Goal: Information Seeking & Learning: Learn about a topic

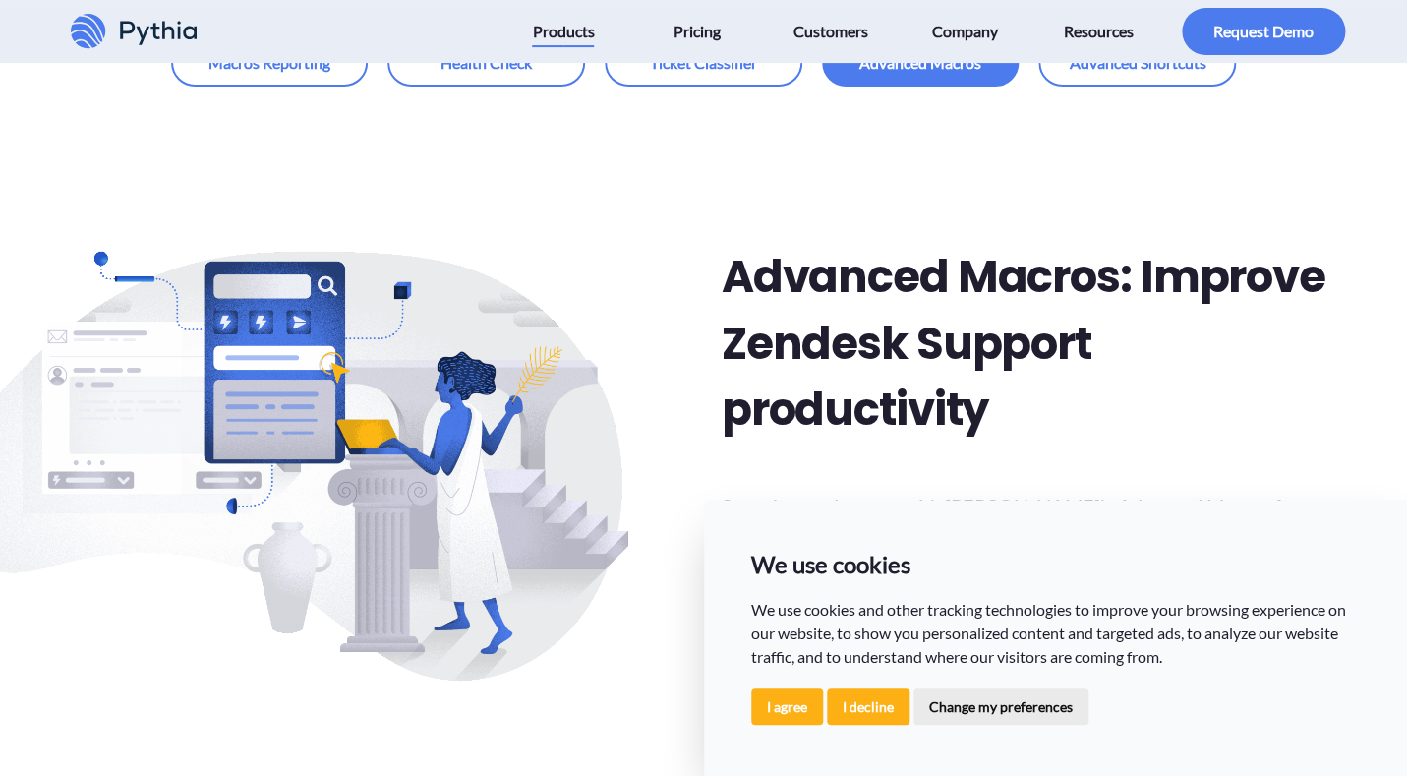
scroll to position [210, 0]
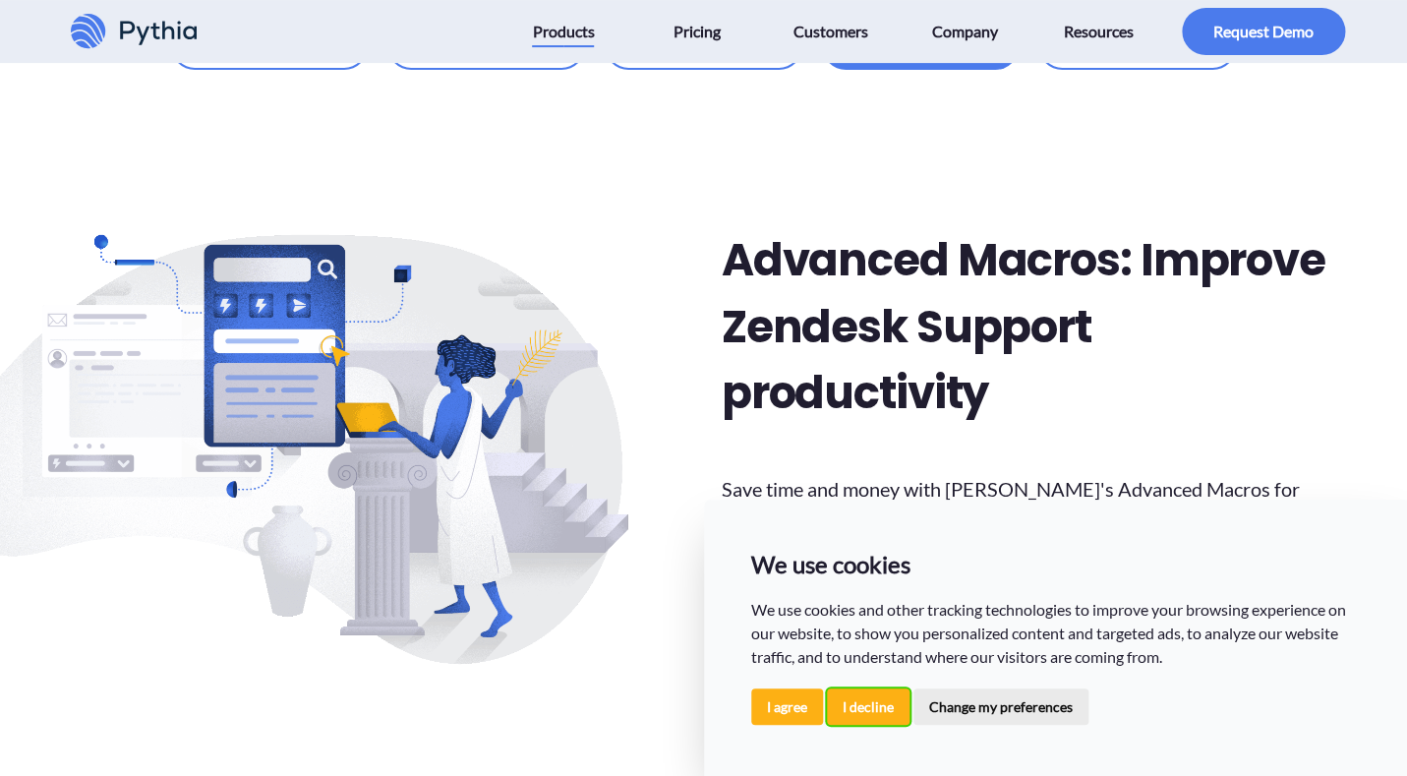
click at [852, 706] on button "I decline" at bounding box center [868, 706] width 83 height 36
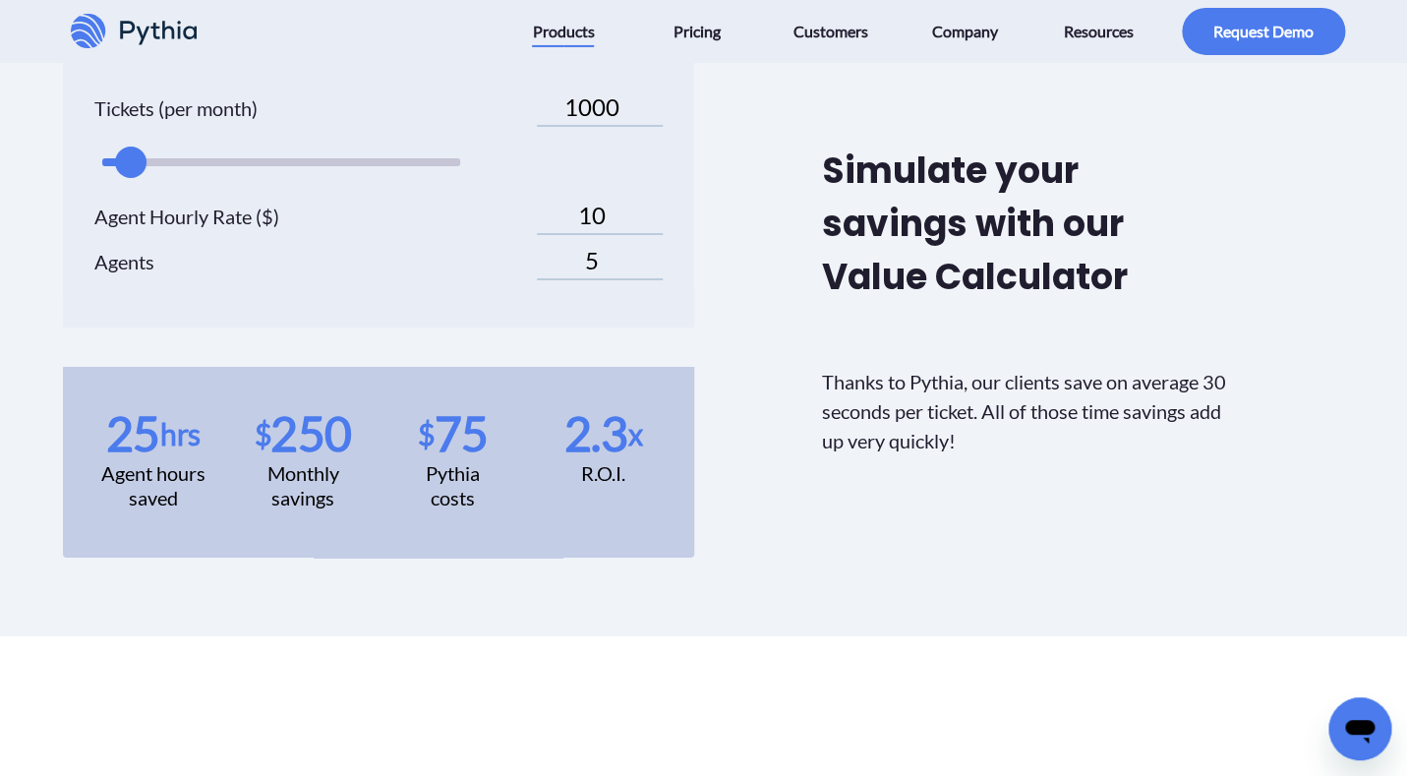
scroll to position [5361, 0]
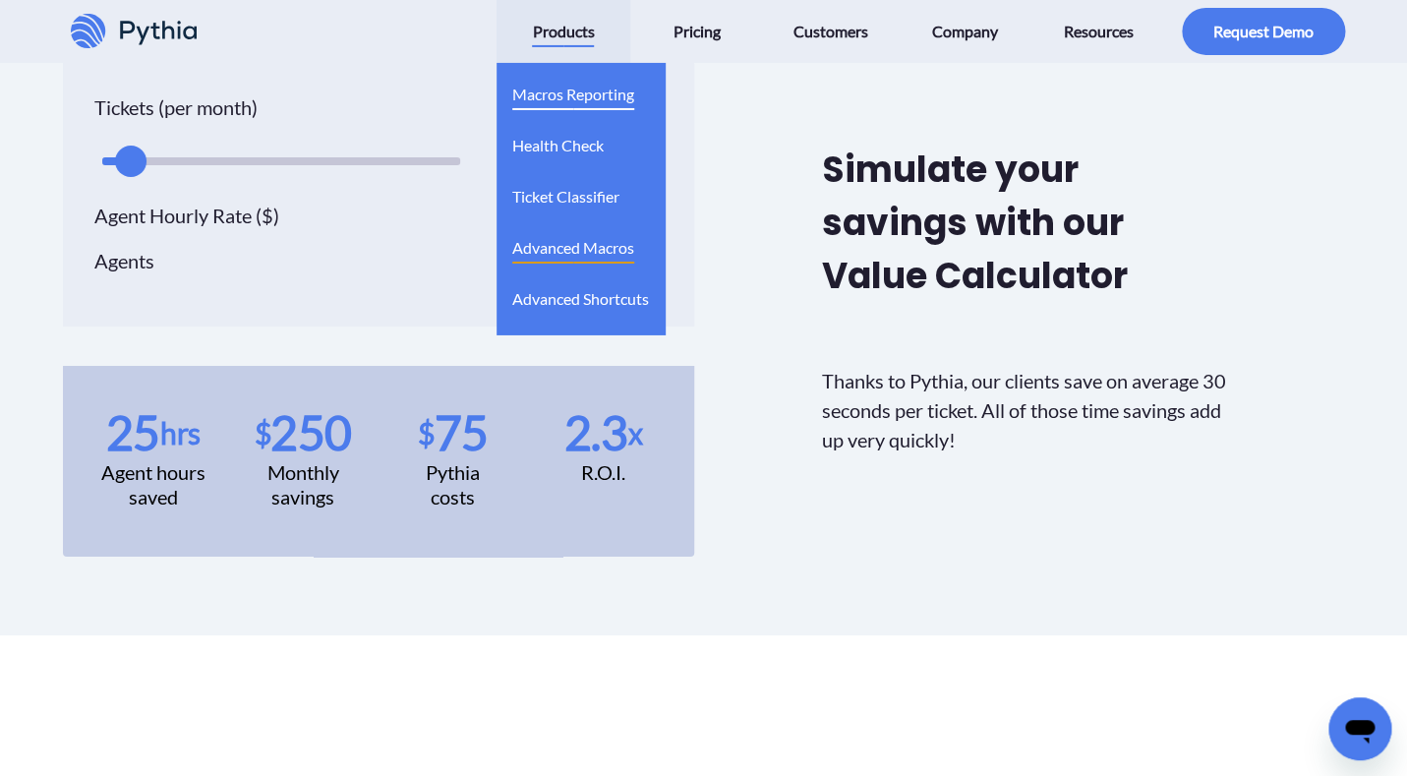
click at [569, 105] on span "Macros Reporting" at bounding box center [573, 94] width 122 height 31
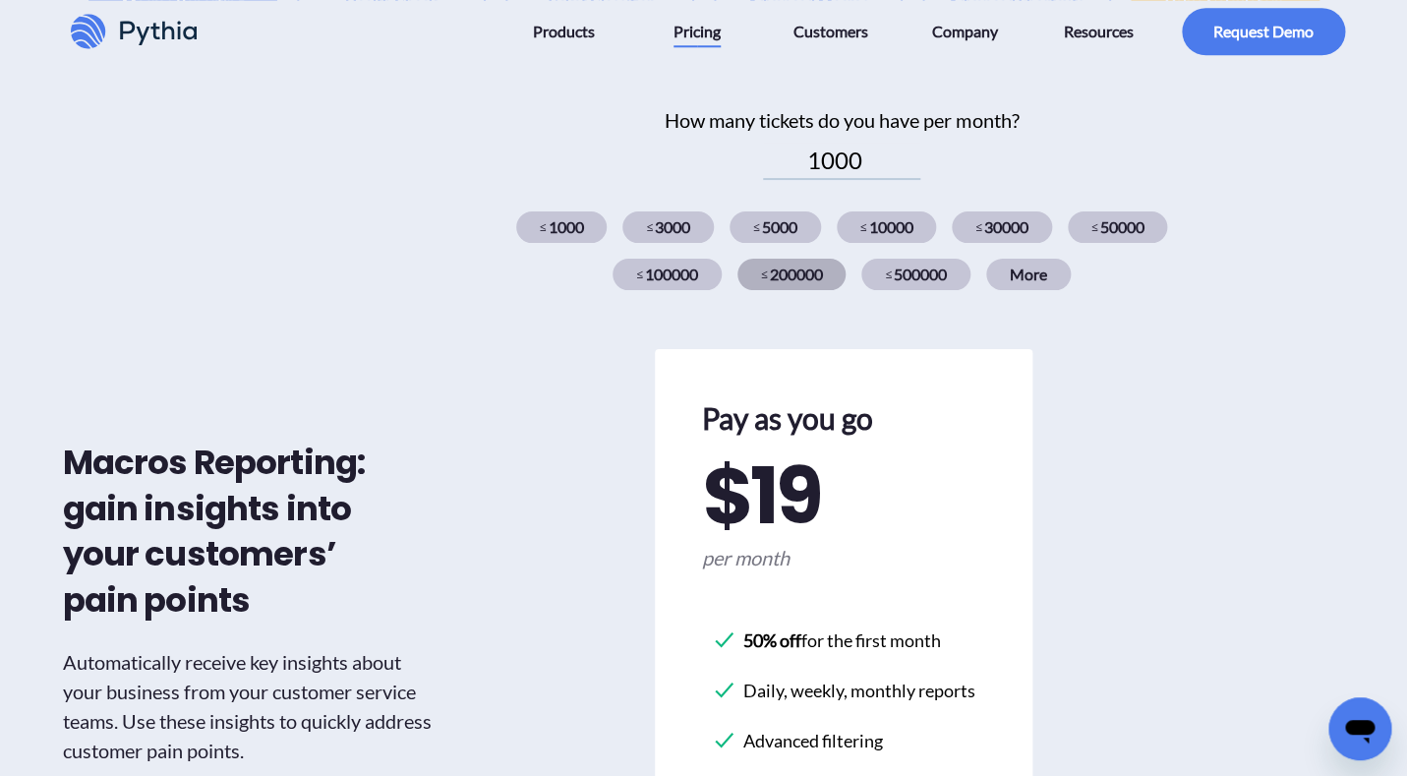
click at [786, 279] on div "≤ 200000" at bounding box center [792, 274] width 109 height 31
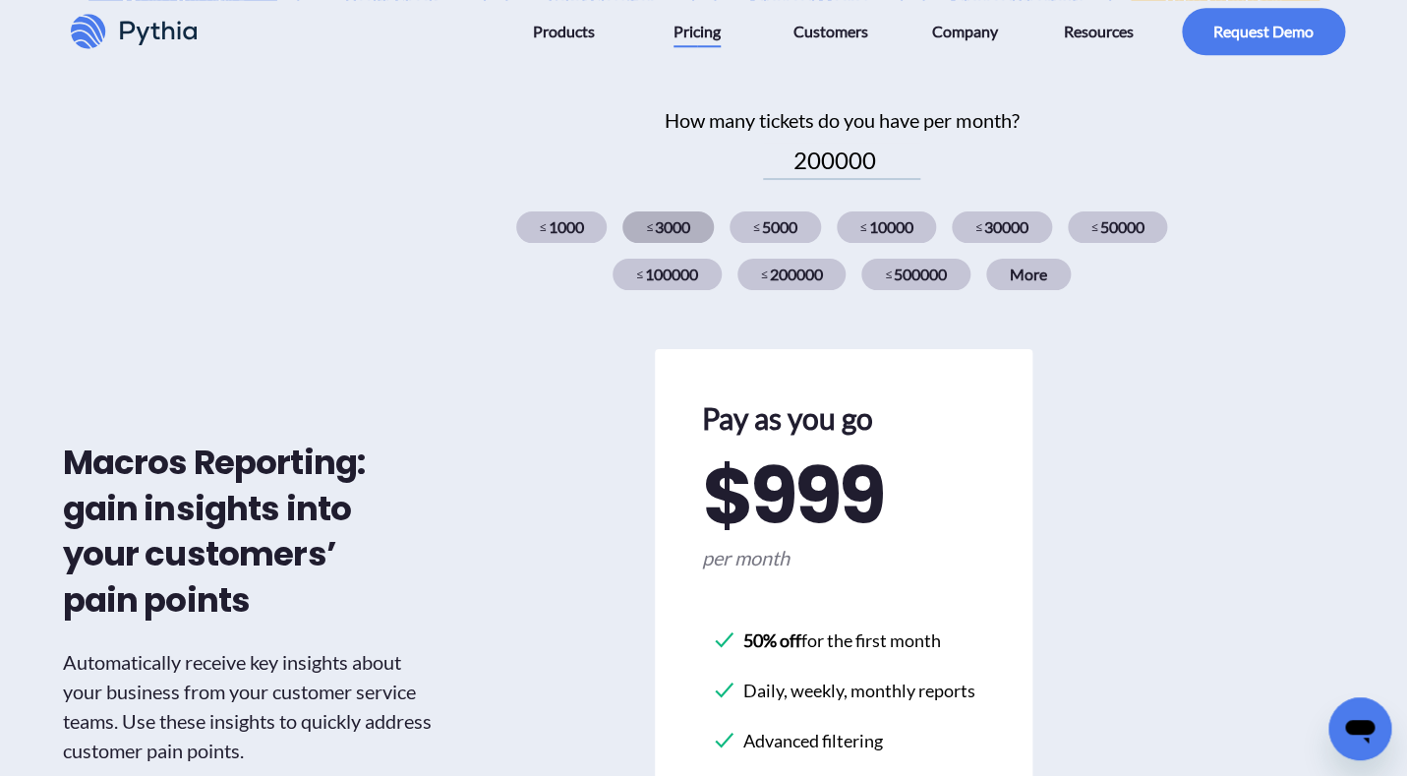
click at [668, 215] on div "≤ 3000" at bounding box center [668, 226] width 91 height 31
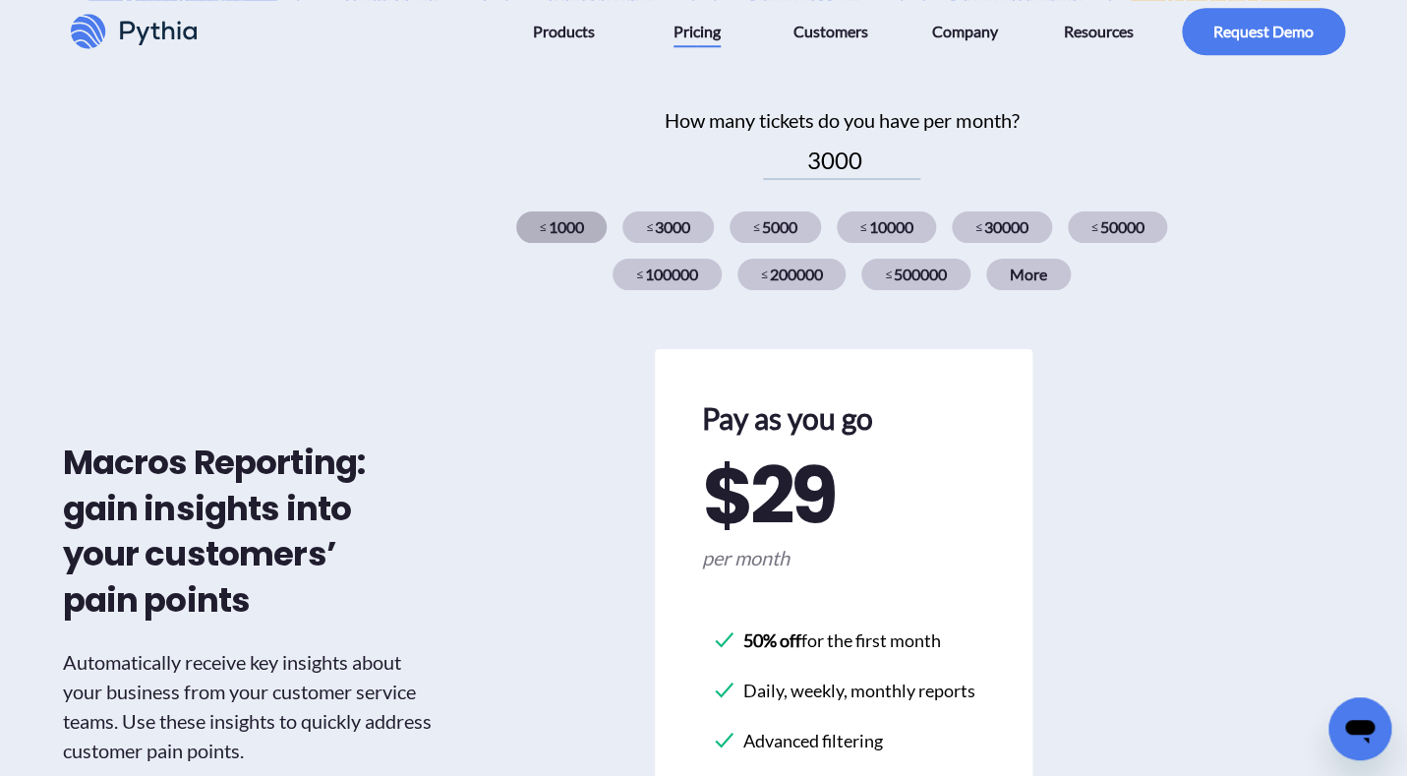
click at [585, 227] on div "≤ 1000" at bounding box center [561, 226] width 91 height 31
click at [651, 237] on div "≤ 3000" at bounding box center [668, 226] width 91 height 31
click at [590, 238] on div "≤ 1000" at bounding box center [561, 226] width 91 height 31
type input "1000"
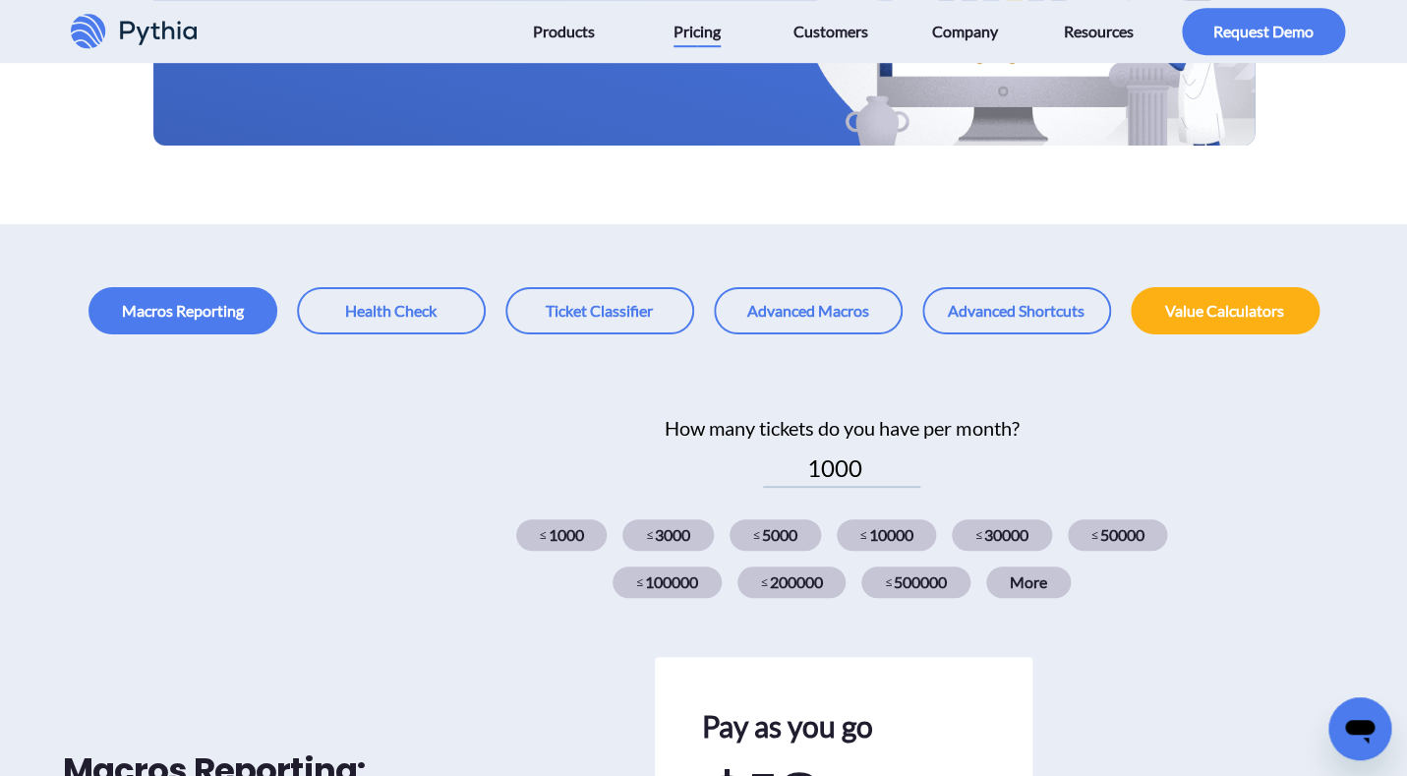
scroll to position [412, 0]
click at [385, 305] on link at bounding box center [391, 311] width 189 height 47
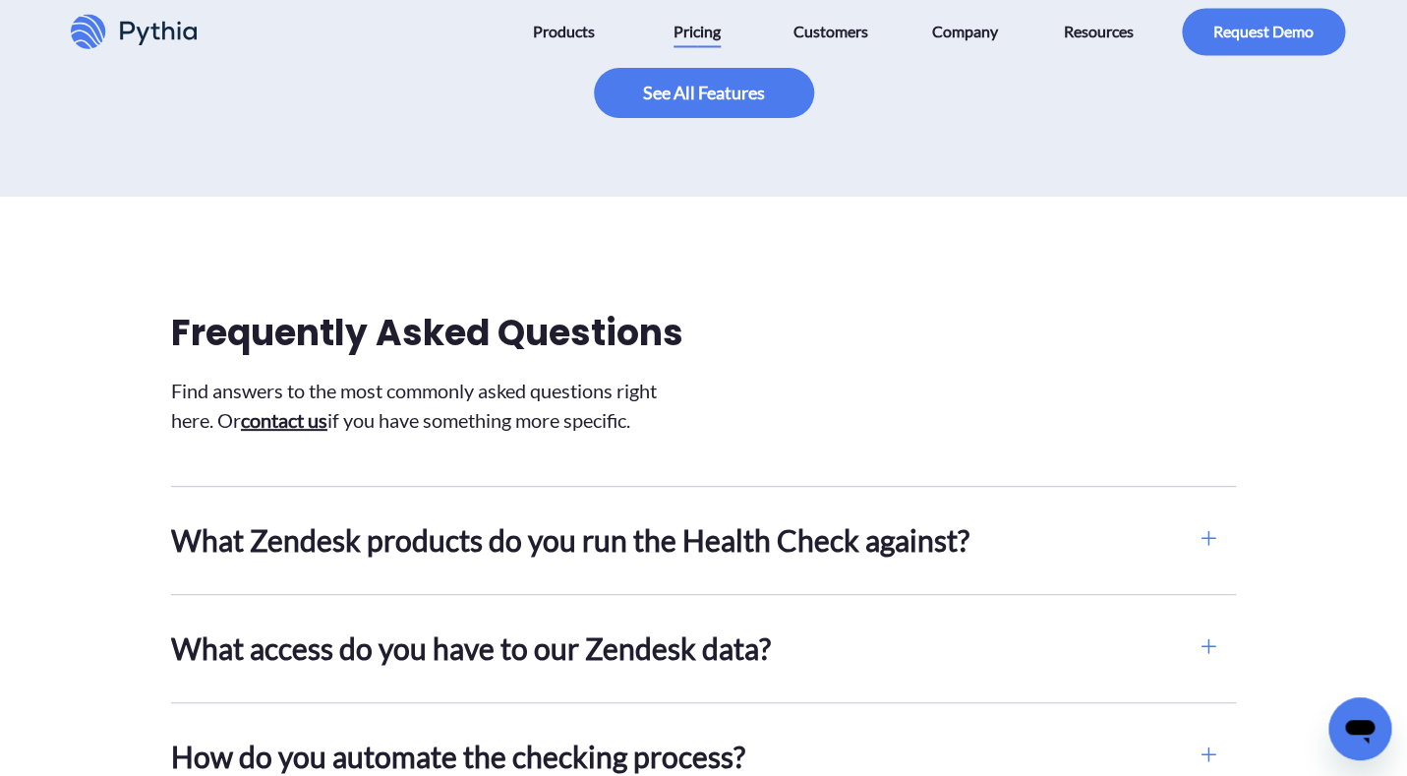
scroll to position [1267, 0]
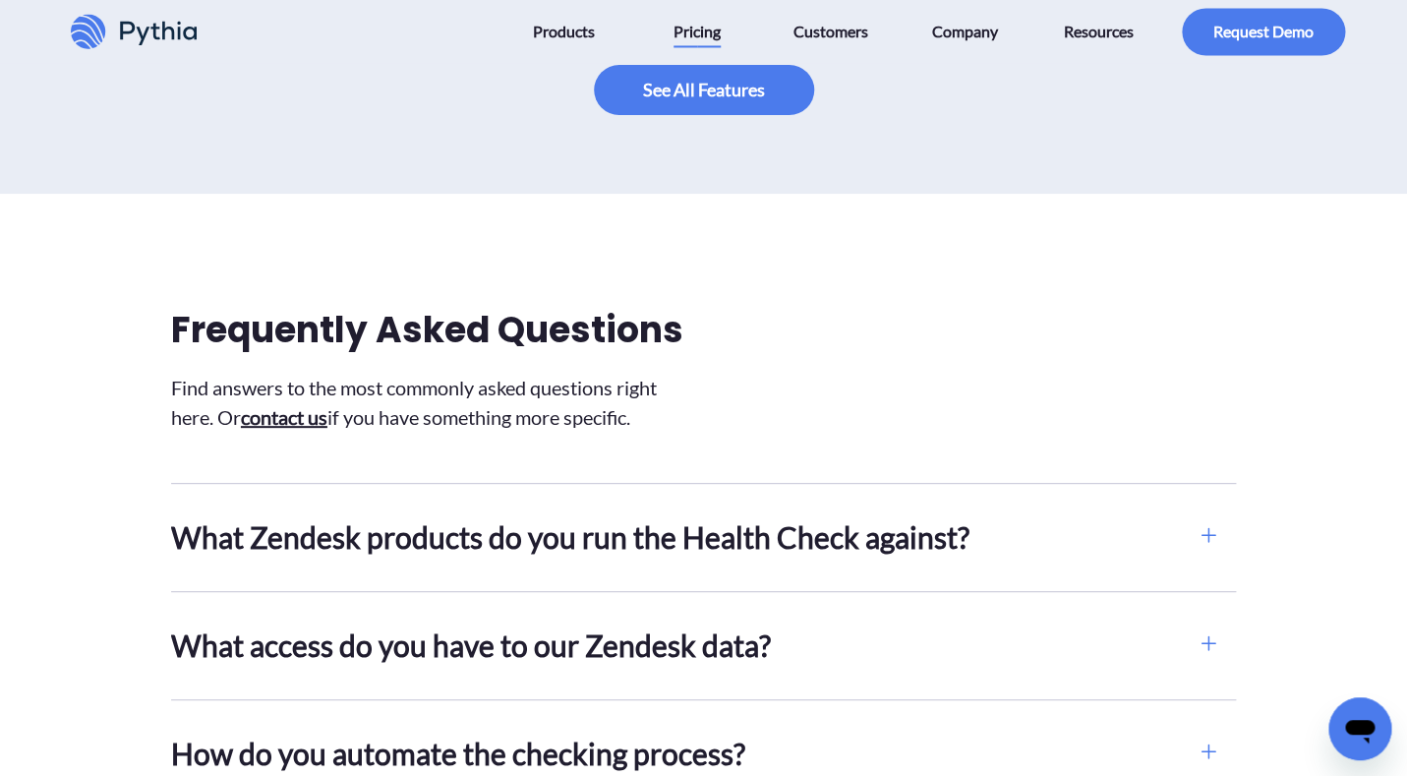
click at [434, 511] on div "What Zendesk products do you run the Health Check against? Most of the checks a…" at bounding box center [684, 537] width 1026 height 107
click at [417, 541] on h2 "What Zendesk products do you run the Health Check against?" at bounding box center [676, 537] width 1010 height 44
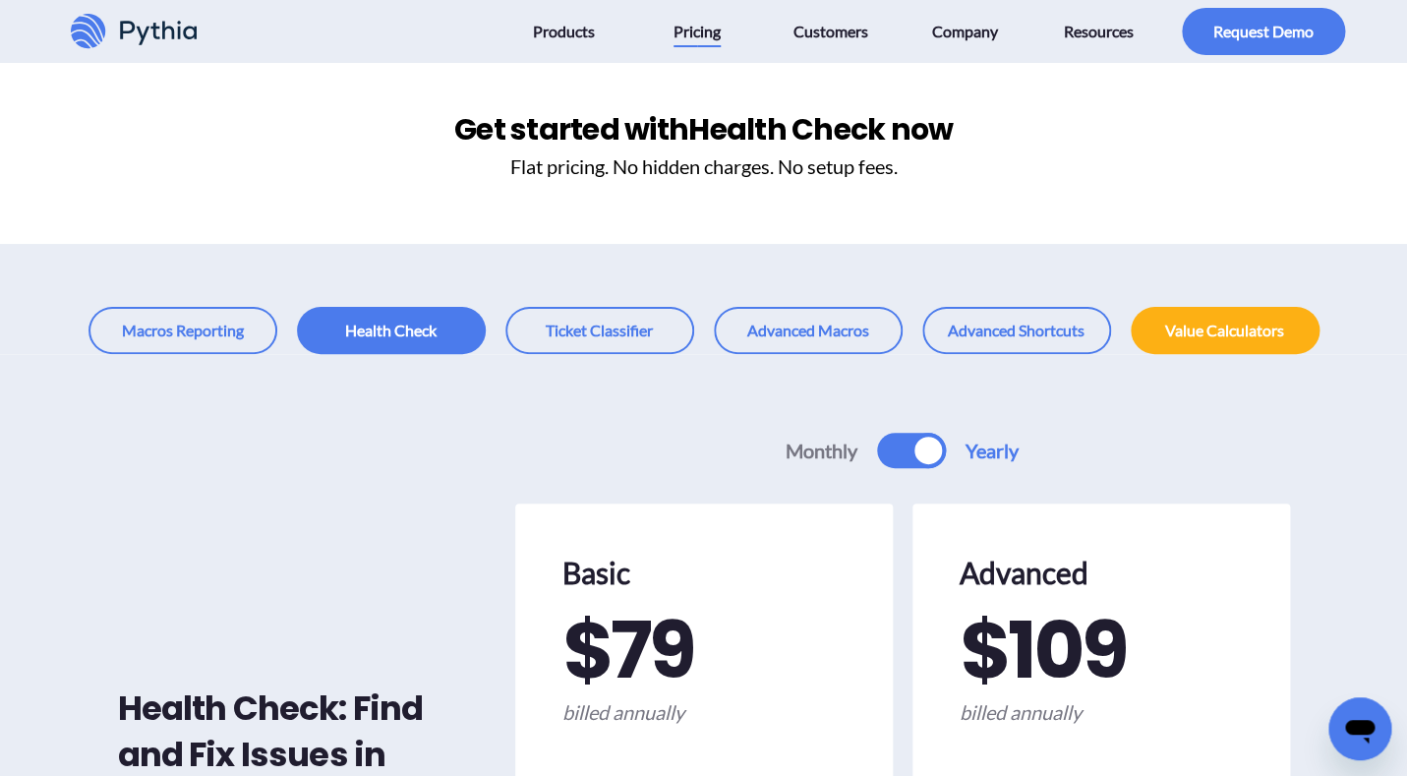
scroll to position [0, 0]
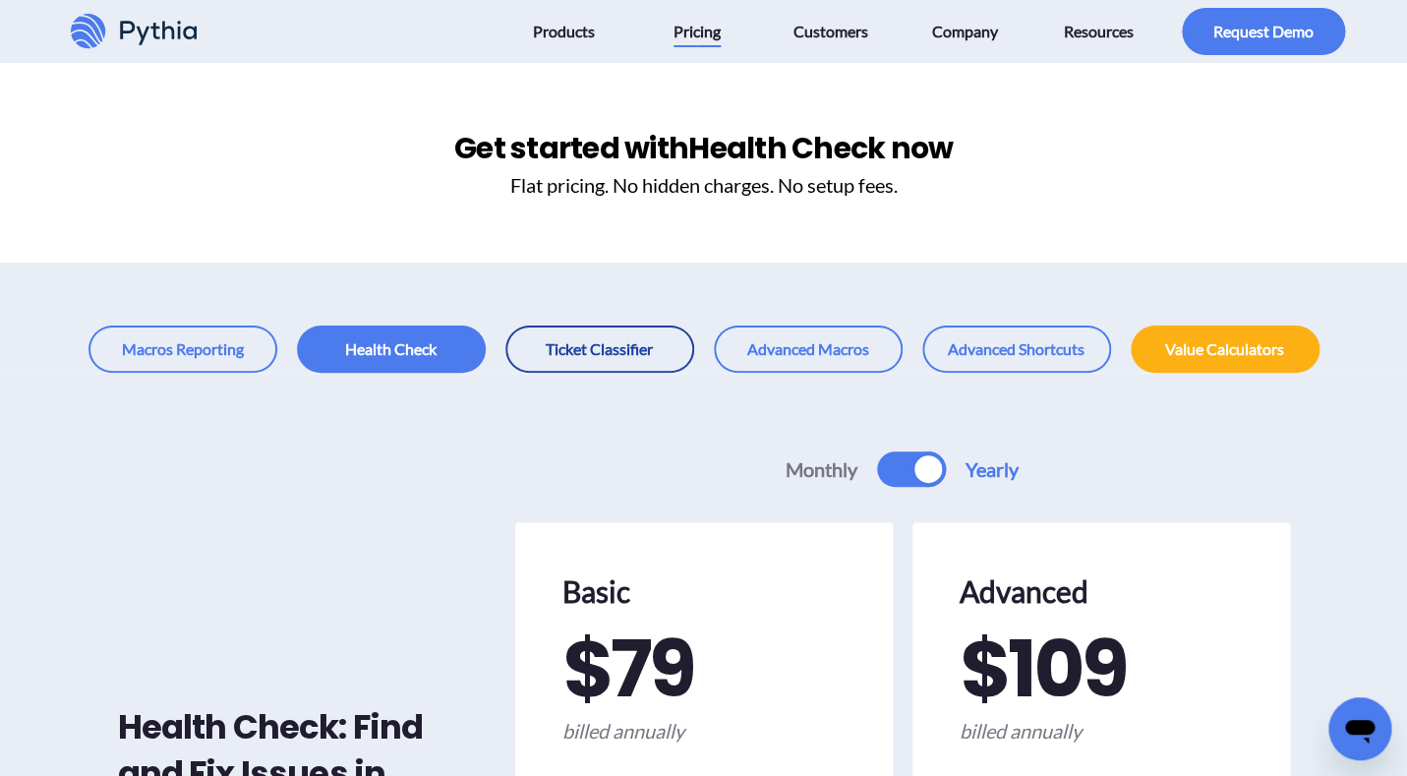
click at [616, 363] on link at bounding box center [600, 349] width 189 height 47
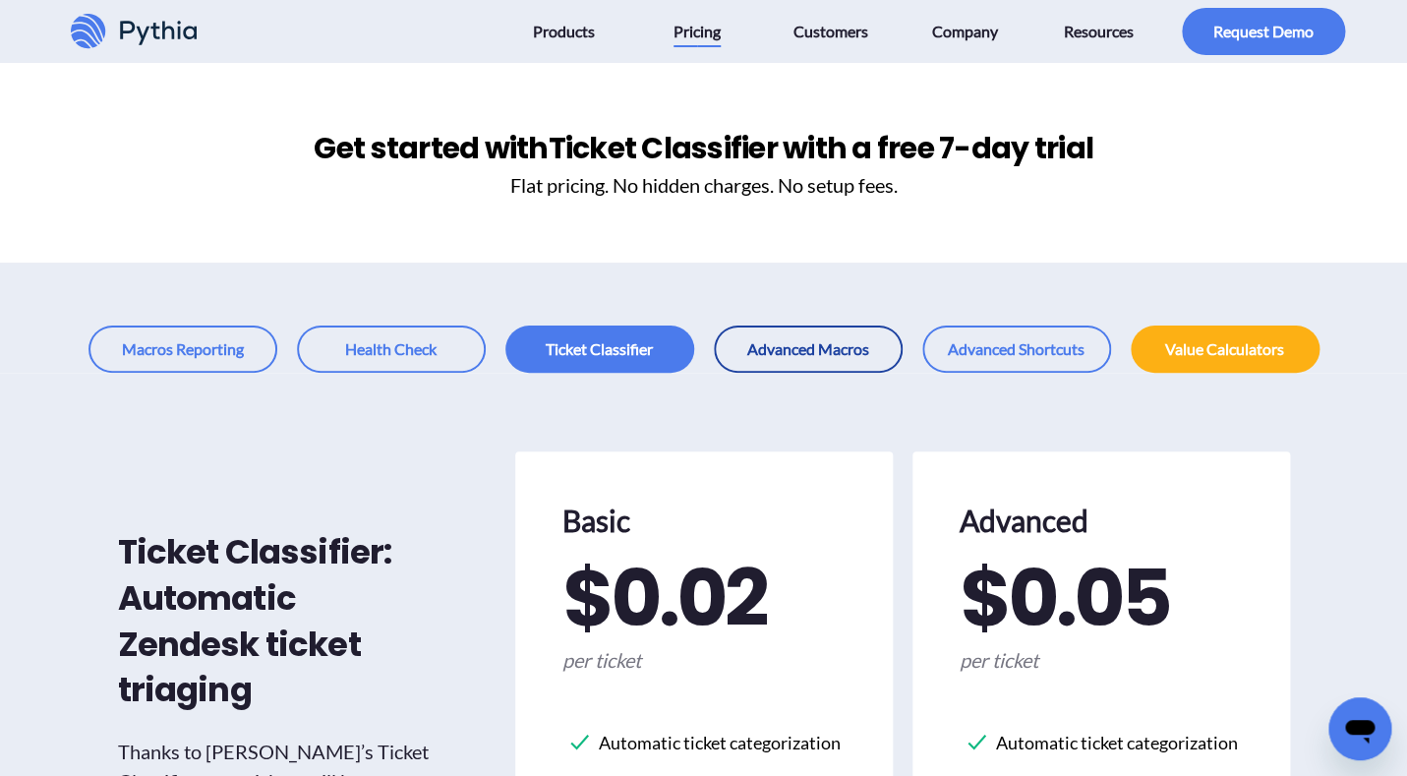
click at [773, 343] on link at bounding box center [808, 349] width 189 height 47
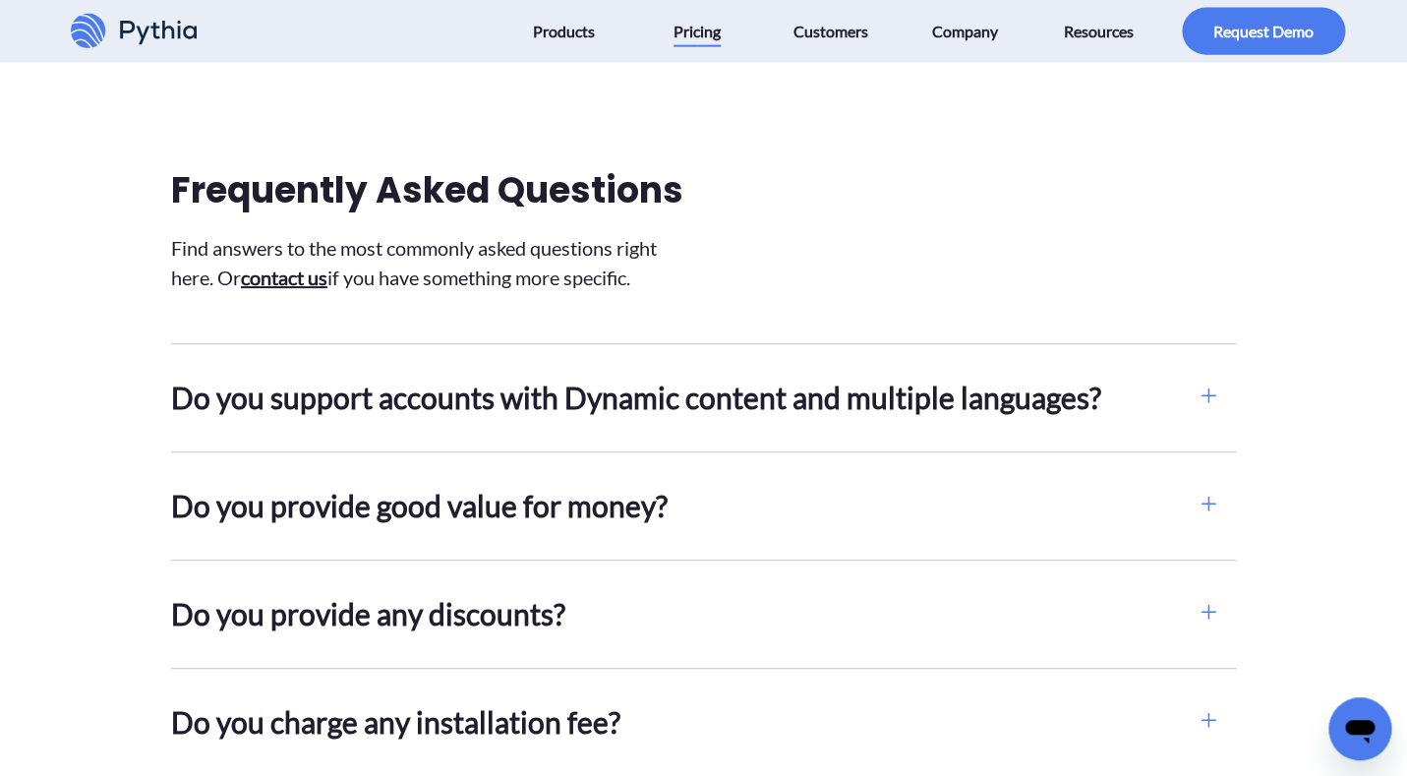
scroll to position [1726, 0]
click at [538, 419] on h2 "Do you support accounts with Dynamic content and multiple languages?" at bounding box center [676, 397] width 1010 height 44
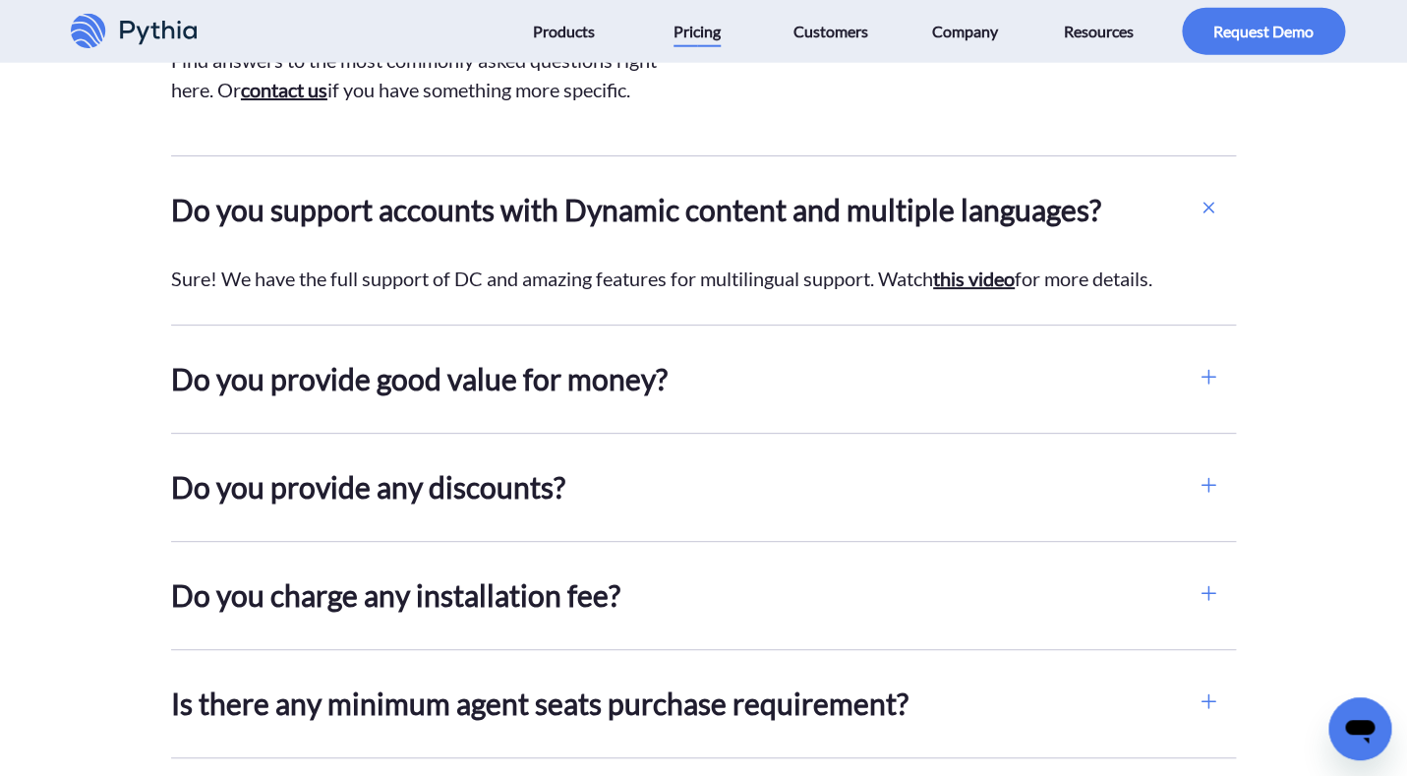
scroll to position [1924, 0]
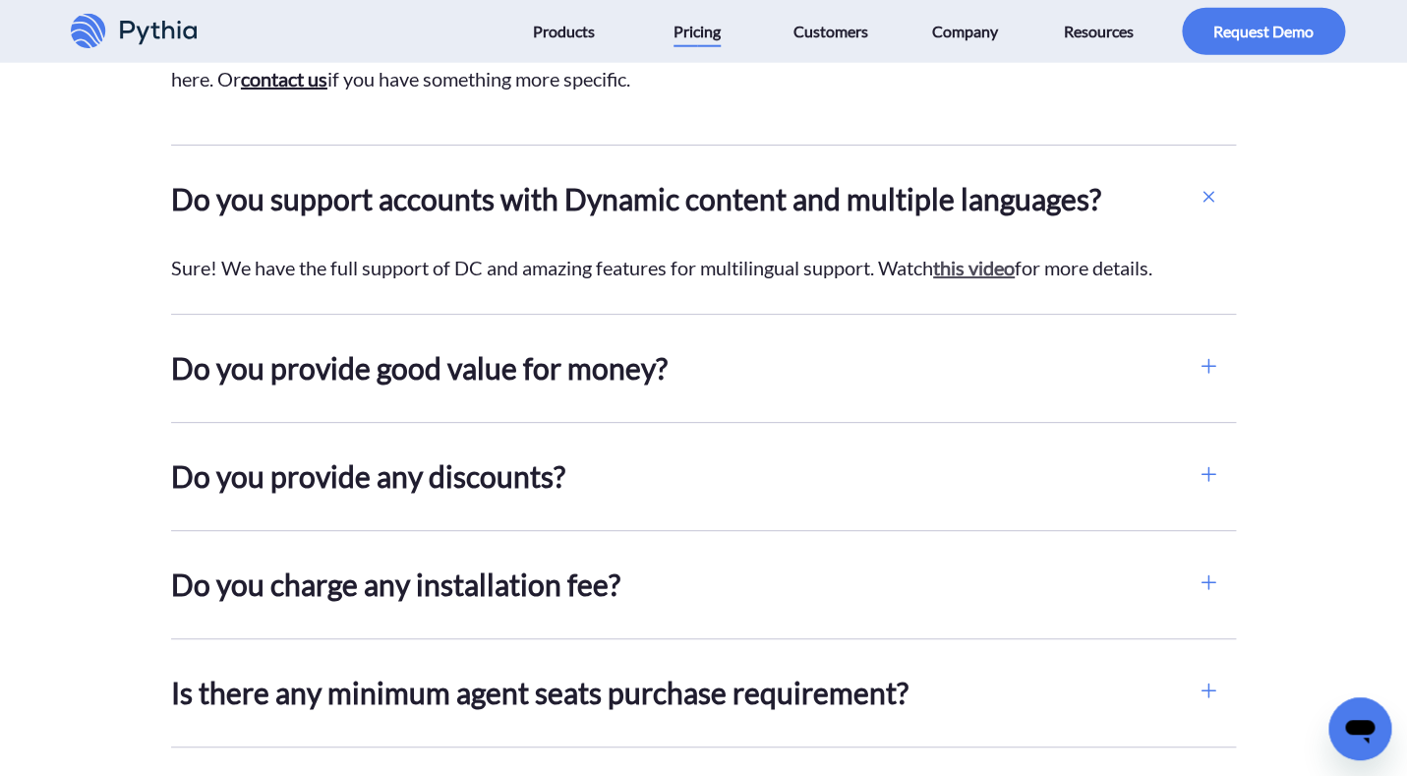
click at [984, 279] on link "this video" at bounding box center [974, 268] width 82 height 24
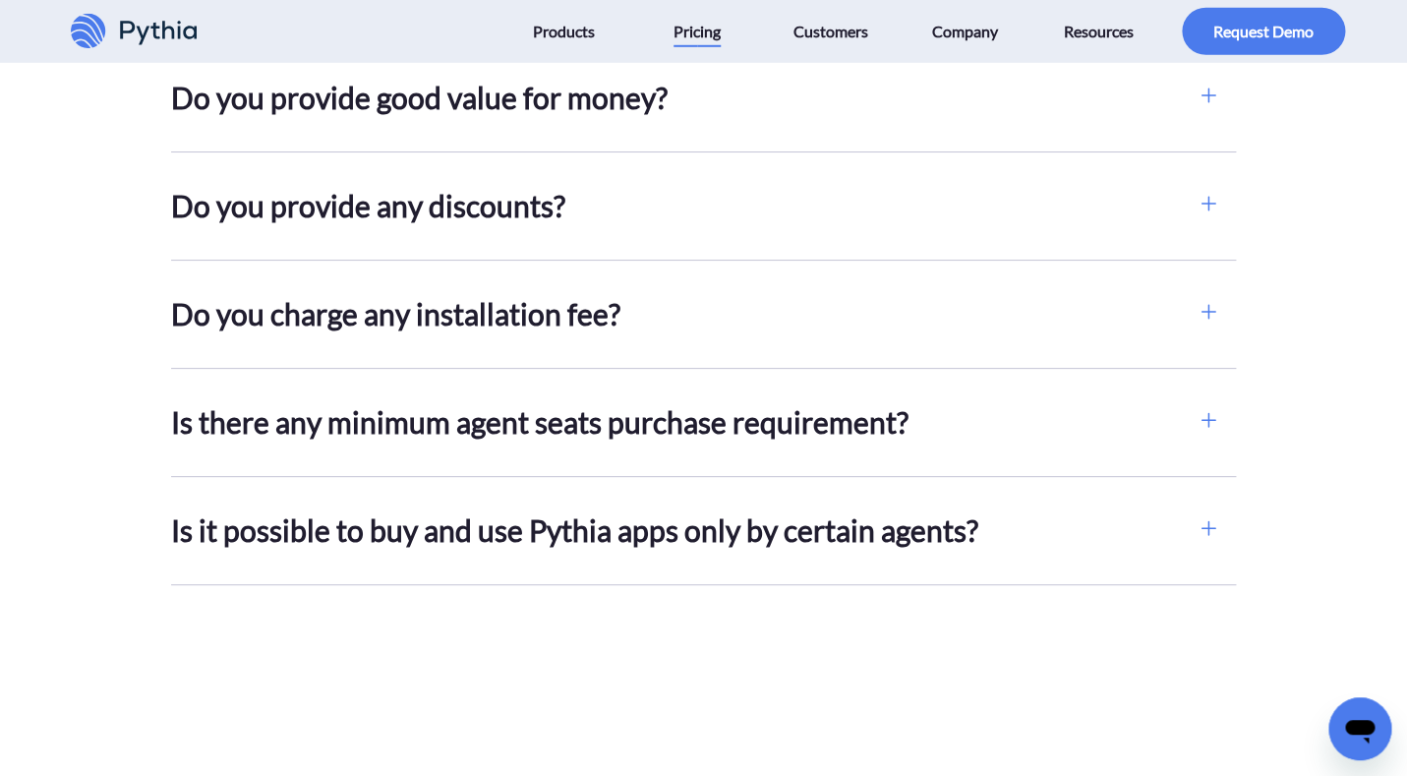
scroll to position [2252, 0]
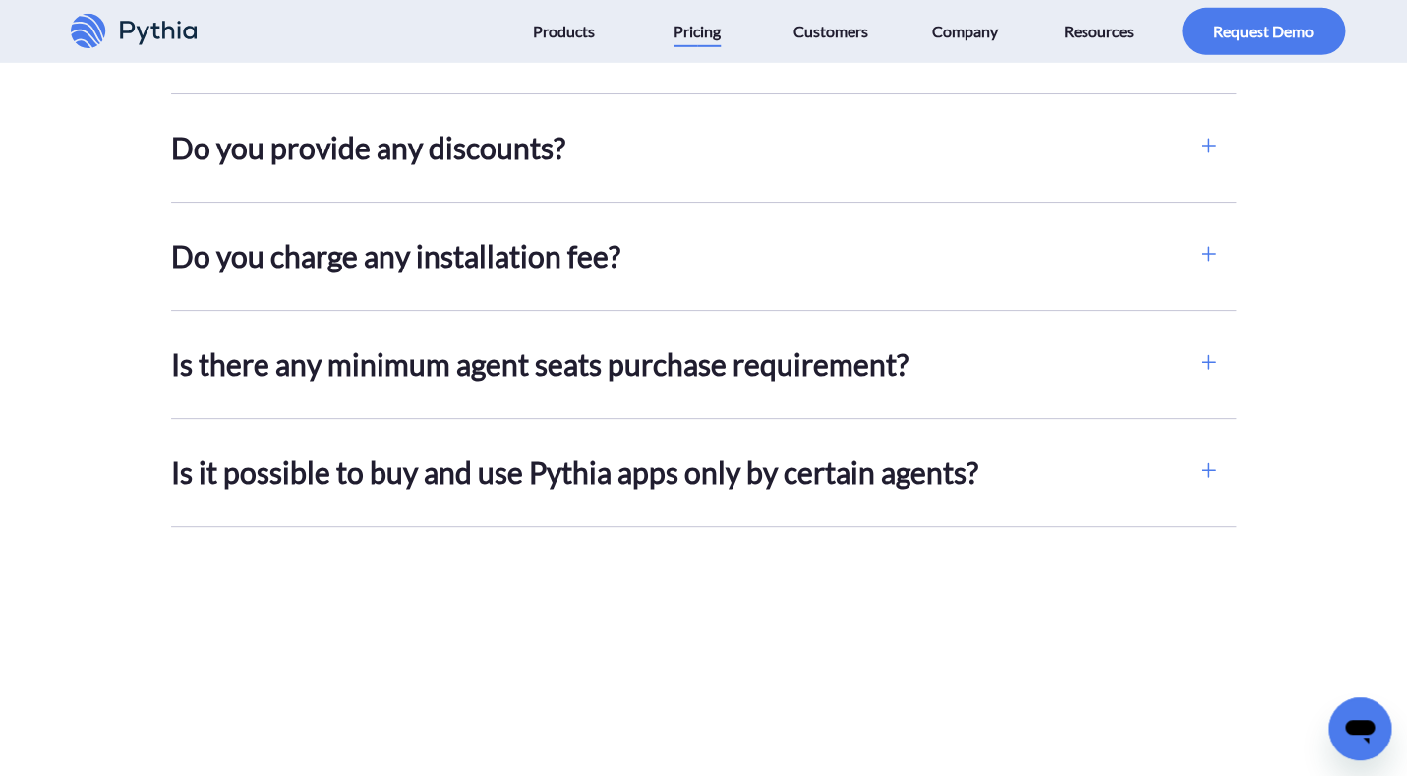
click at [766, 310] on div "Do you charge any installation fee? No, we do not charge any installation fees.…" at bounding box center [684, 256] width 1026 height 107
click at [754, 362] on div "Is there any minimum agent seats purchase requirement? No, you can buy Pythia j…" at bounding box center [684, 364] width 1026 height 107
click at [748, 387] on h2 "Is there any minimum agent seats purchase requirement?" at bounding box center [676, 364] width 1010 height 44
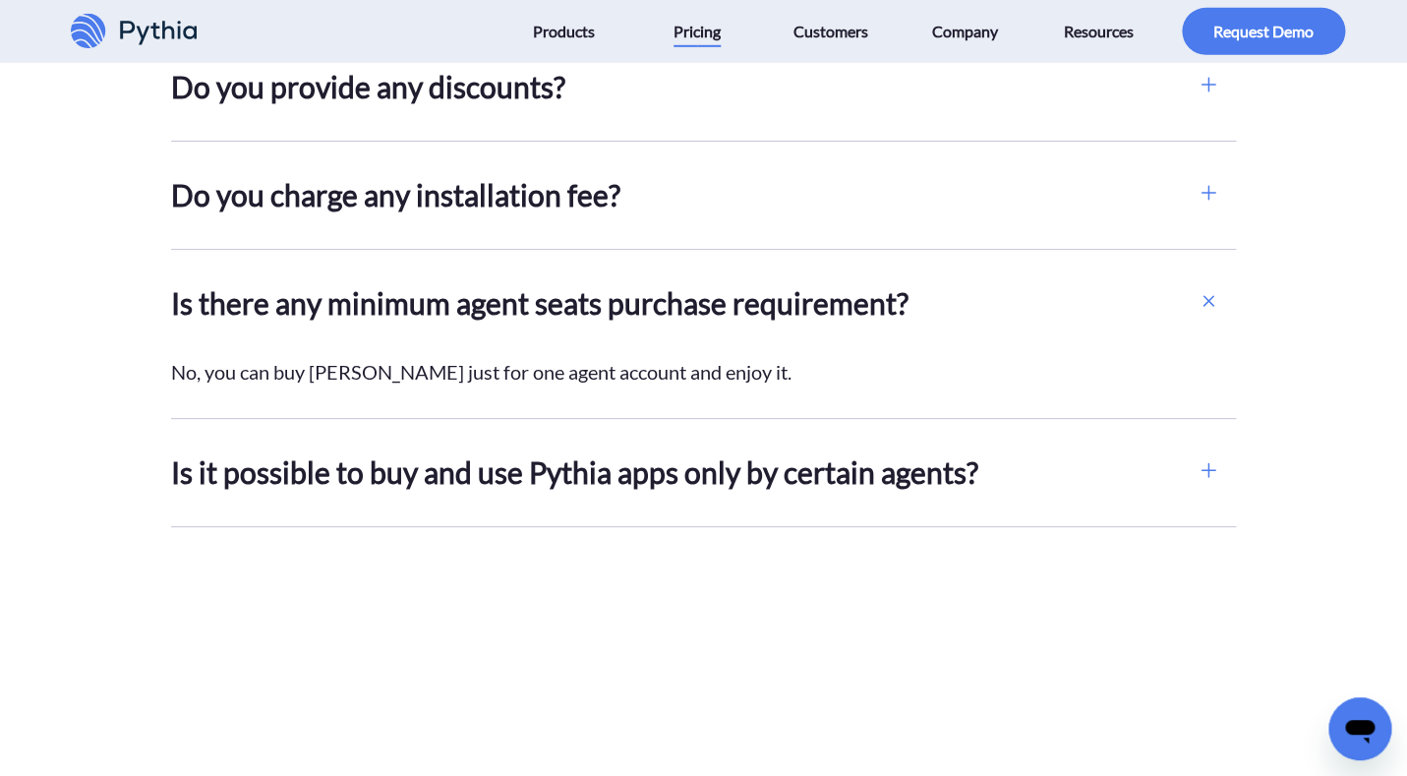
click at [700, 495] on h2 "Is it possible to buy and use Pythia apps only by certain agents?" at bounding box center [676, 472] width 1010 height 44
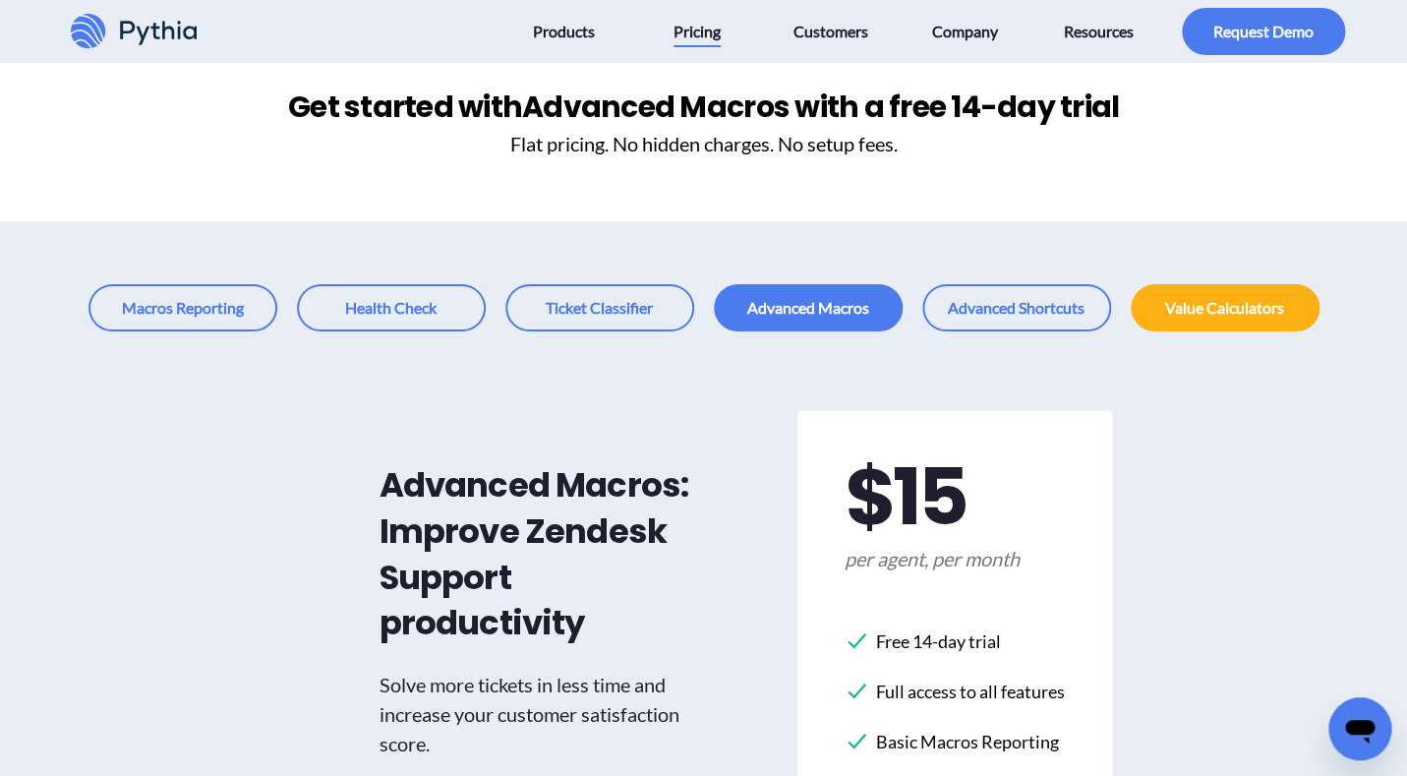
scroll to position [3, 0]
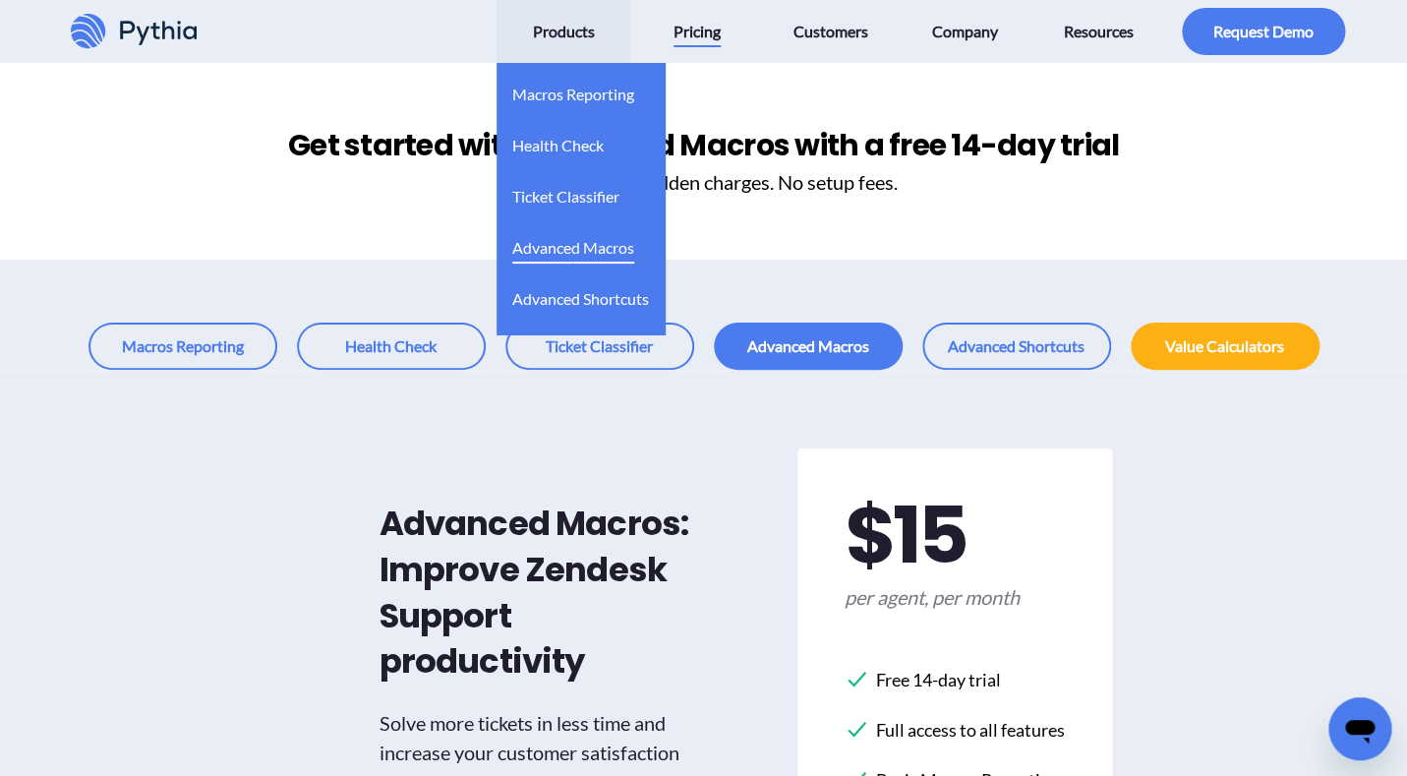
click at [555, 248] on span "Advanced Macros" at bounding box center [573, 247] width 122 height 31
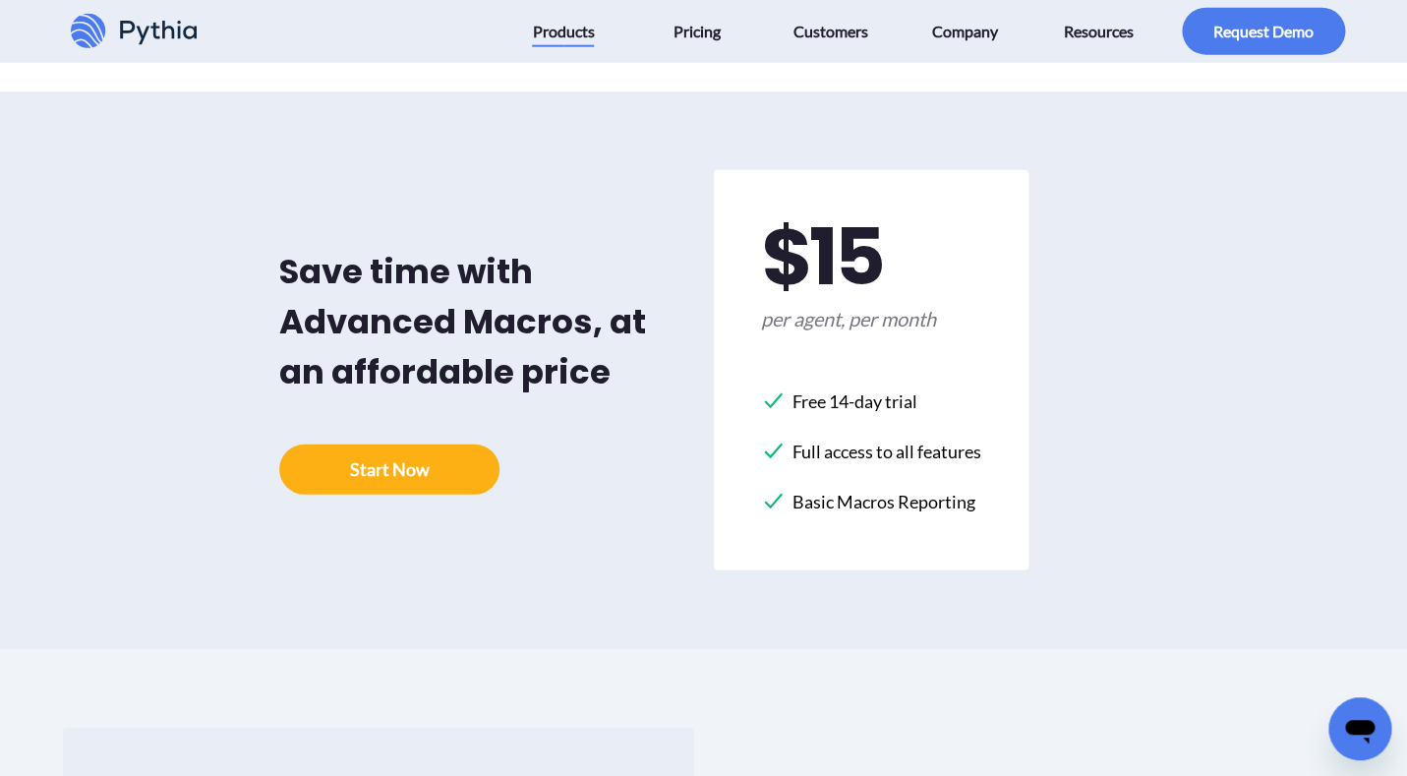
scroll to position [4682, 0]
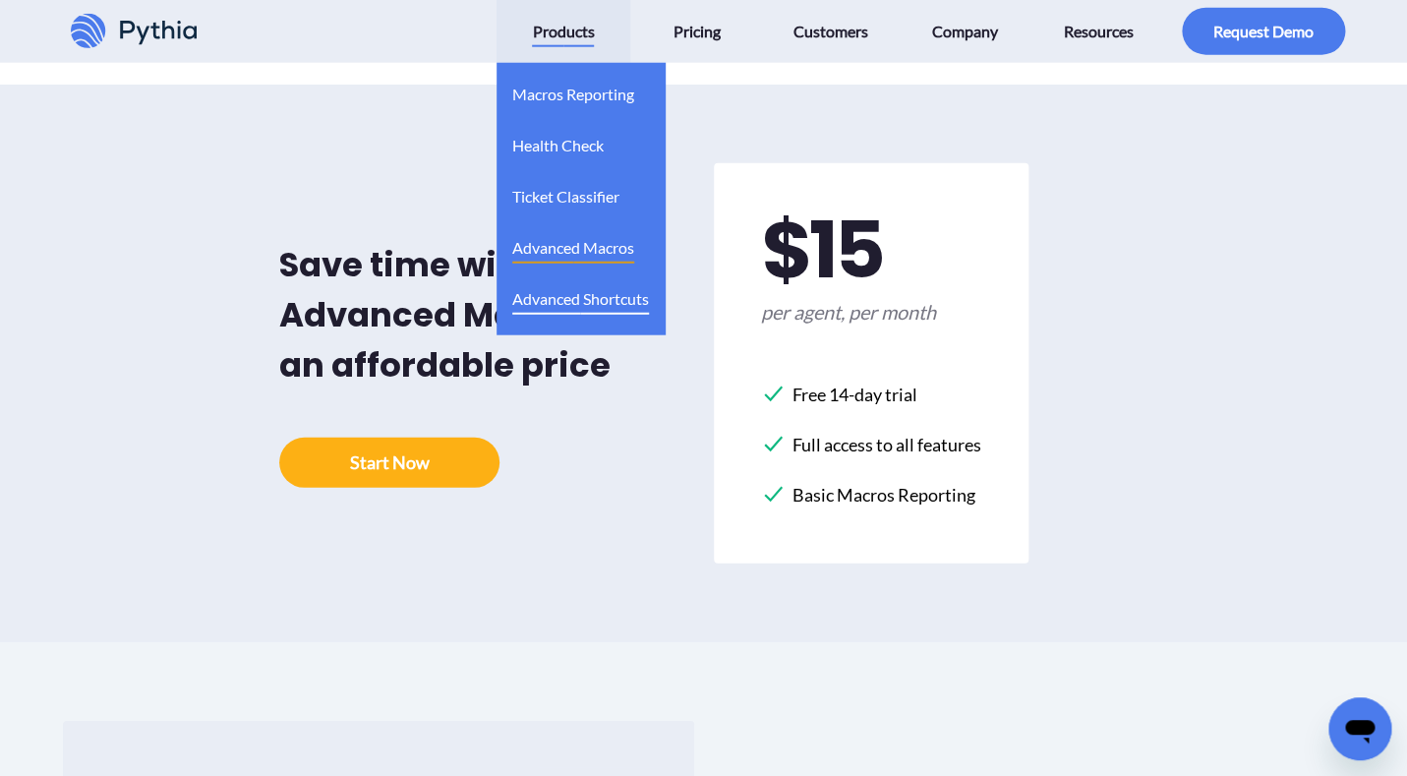
click at [555, 293] on span "Advanced Shortcuts" at bounding box center [580, 298] width 137 height 31
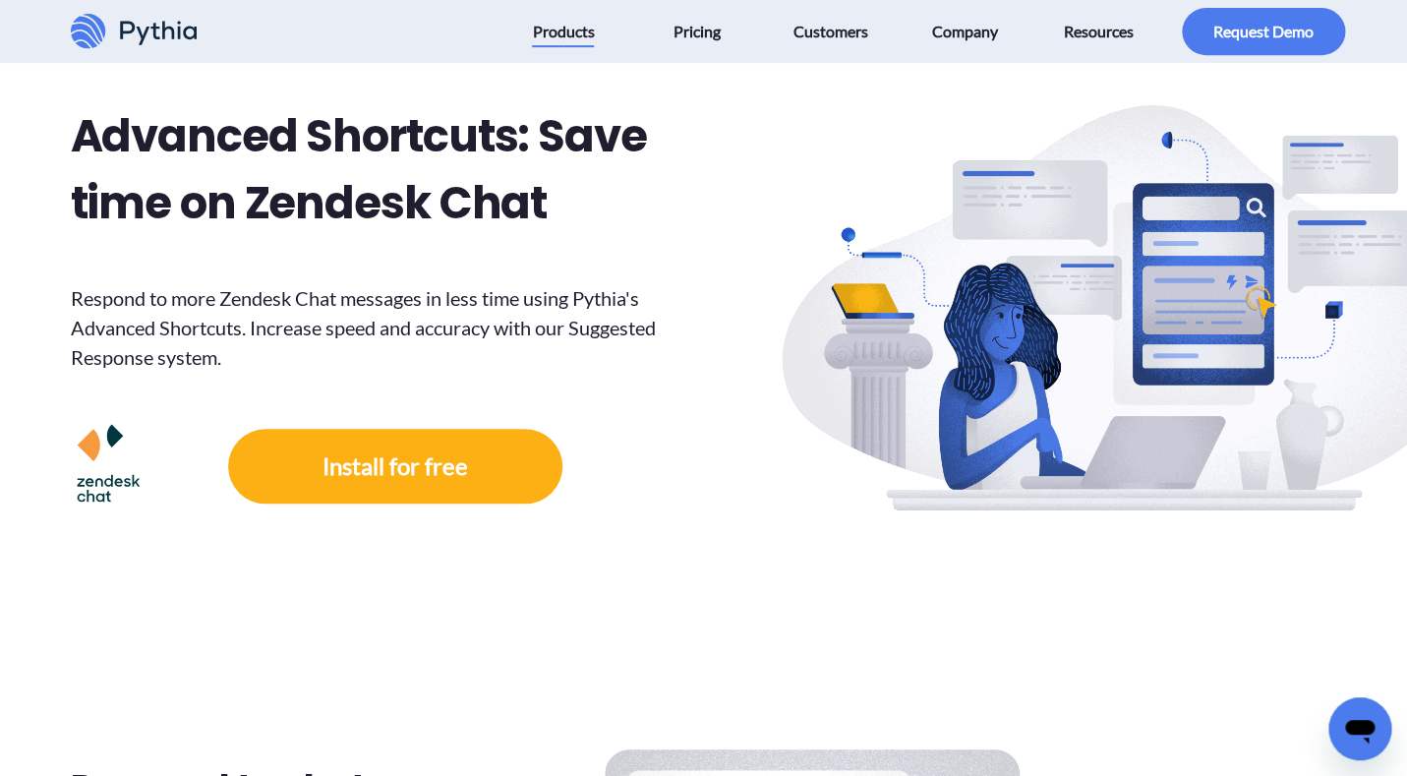
scroll to position [336, 0]
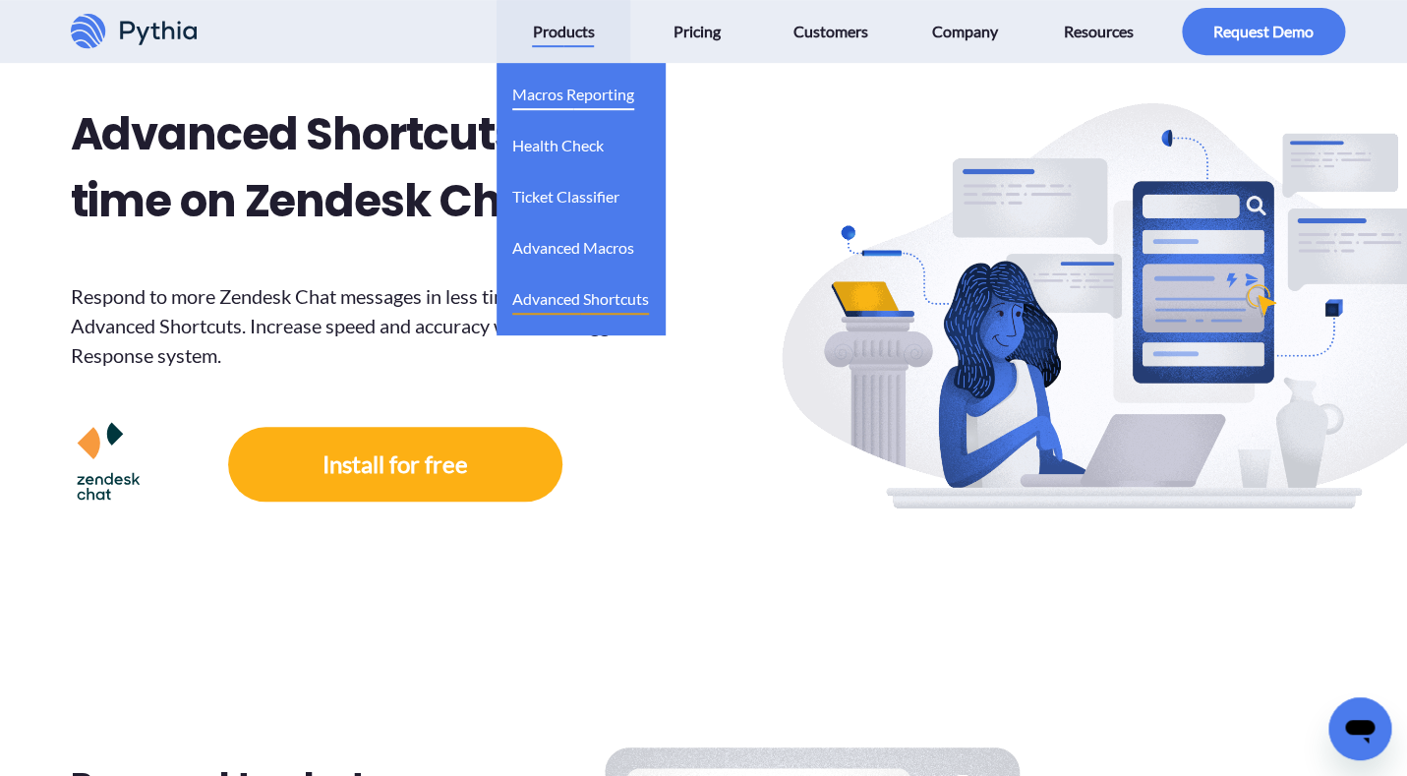
click at [553, 90] on span "Macros Reporting" at bounding box center [573, 94] width 122 height 31
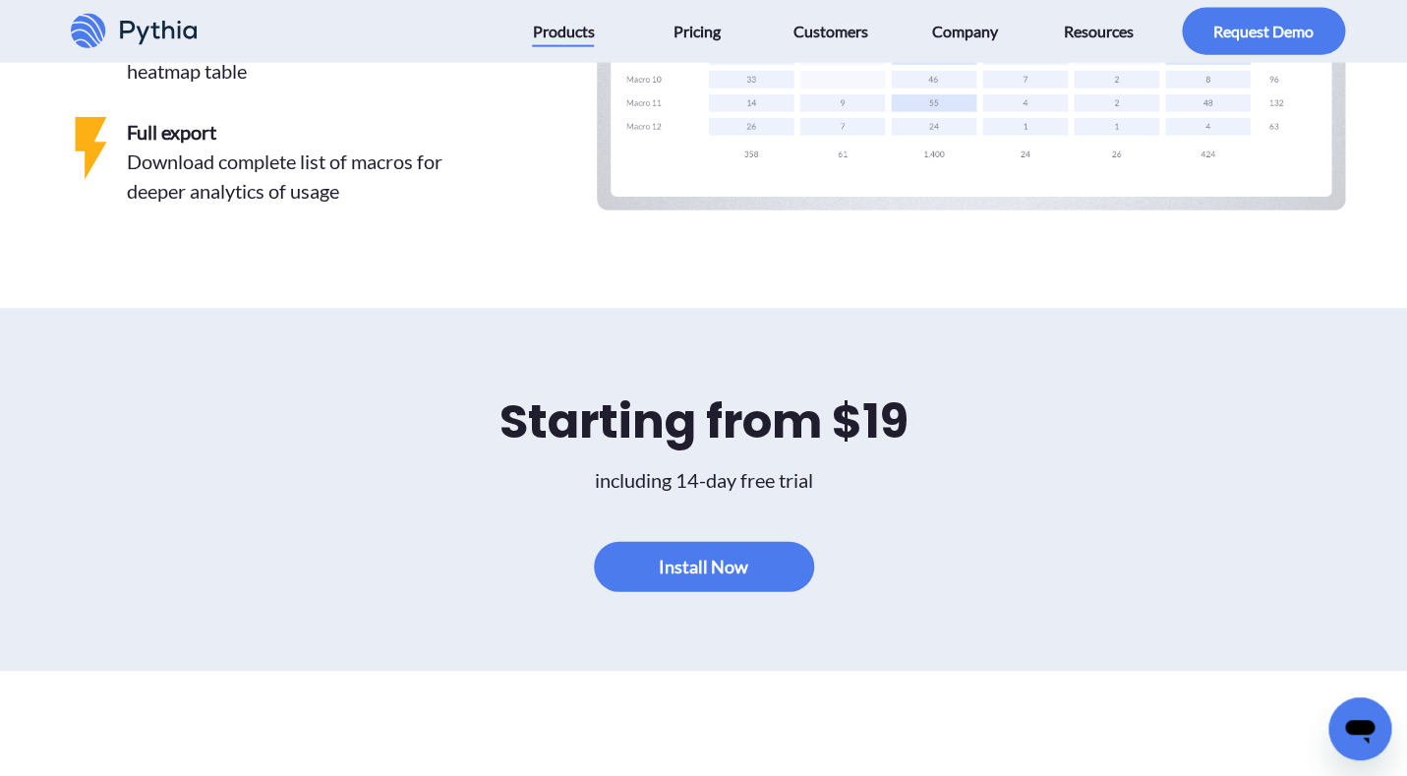
scroll to position [4578, 0]
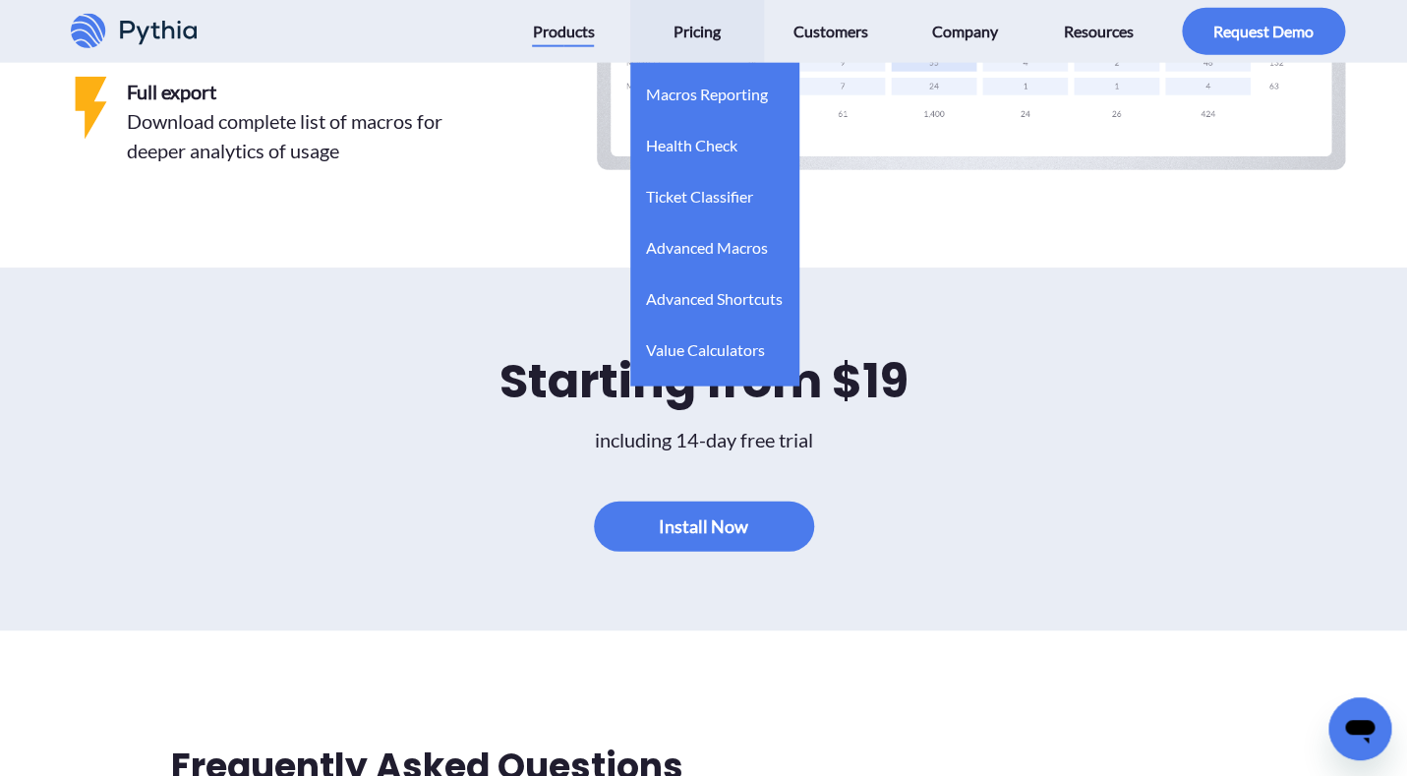
click at [691, 41] on span "Pricing" at bounding box center [697, 31] width 47 height 31
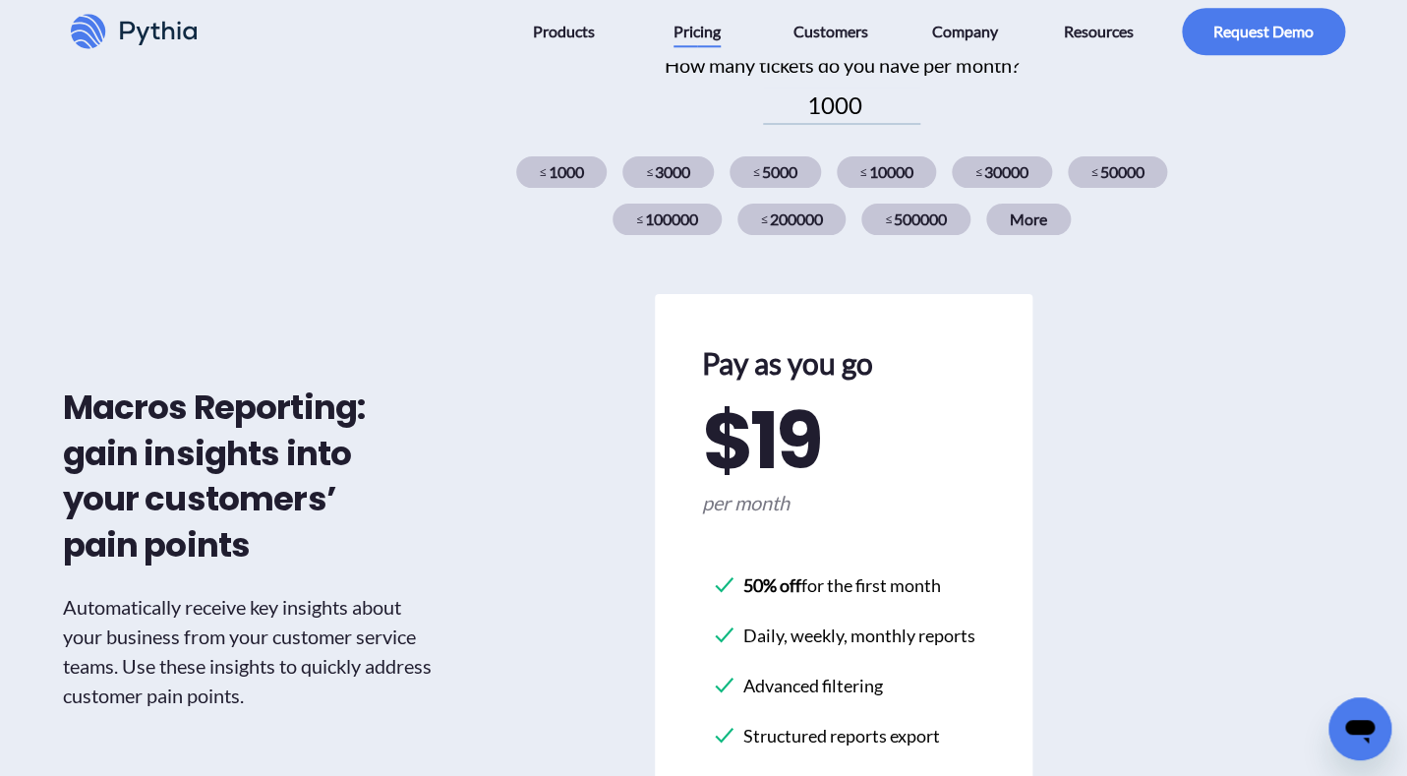
scroll to position [779, 0]
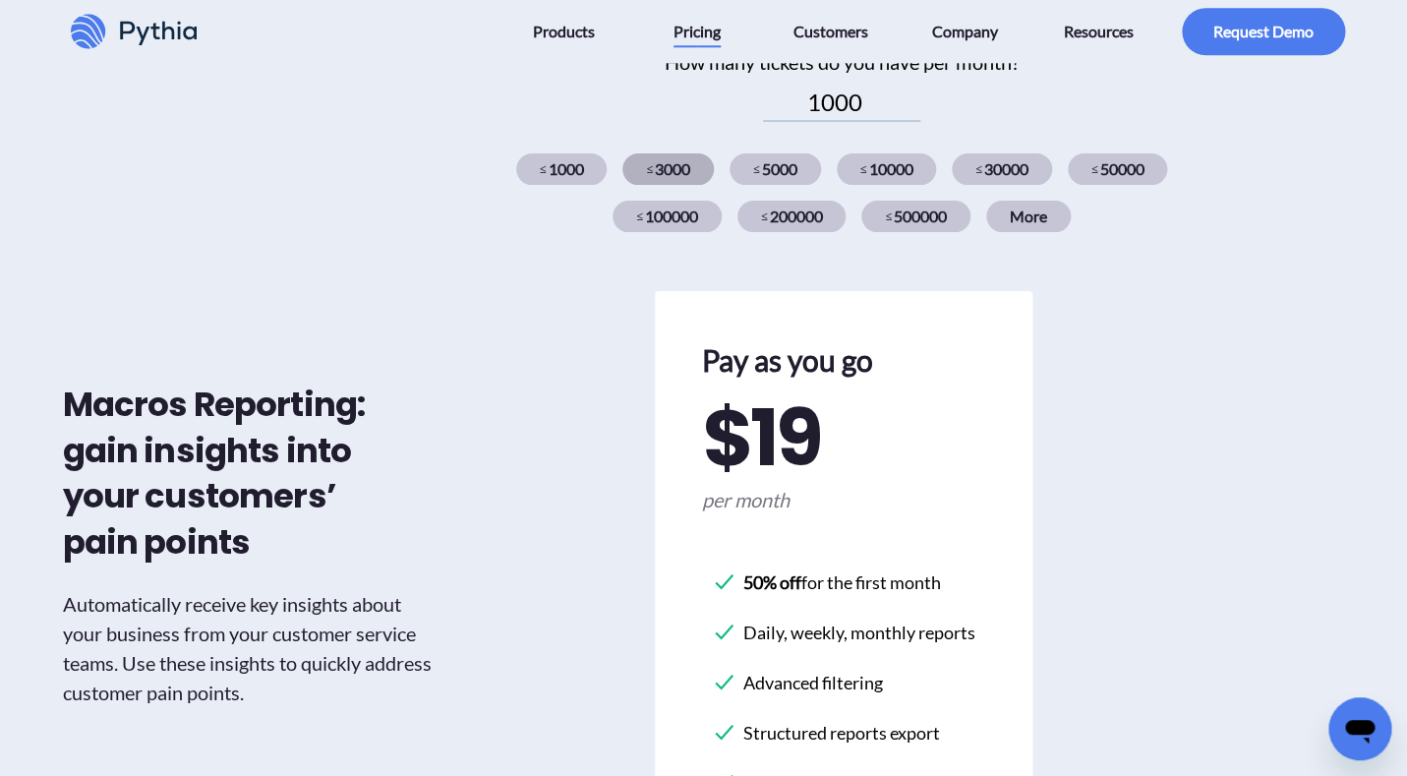
click at [655, 181] on div "≤ 3000" at bounding box center [668, 168] width 91 height 31
type input "3000"
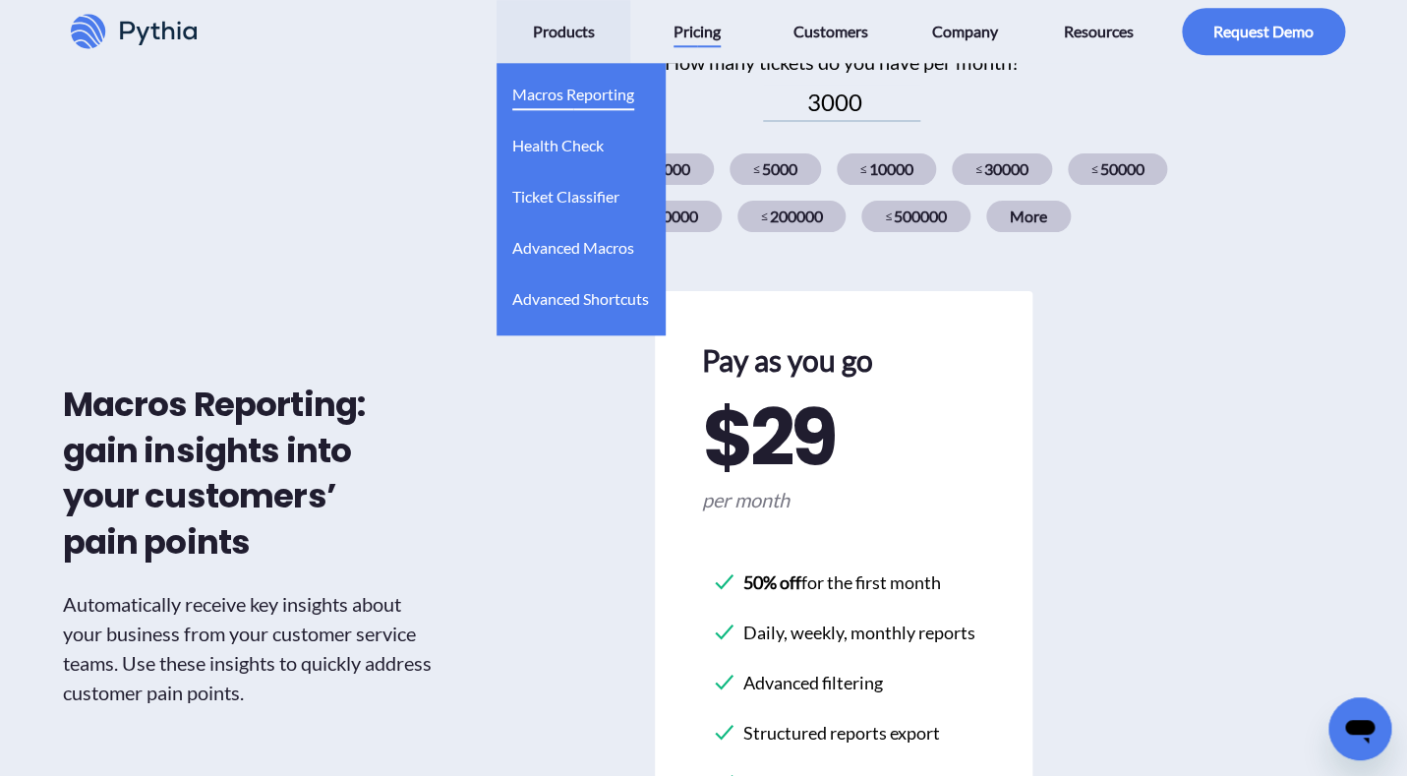
click at [558, 91] on span "Macros Reporting" at bounding box center [573, 94] width 122 height 31
